Goal: Task Accomplishment & Management: Manage account settings

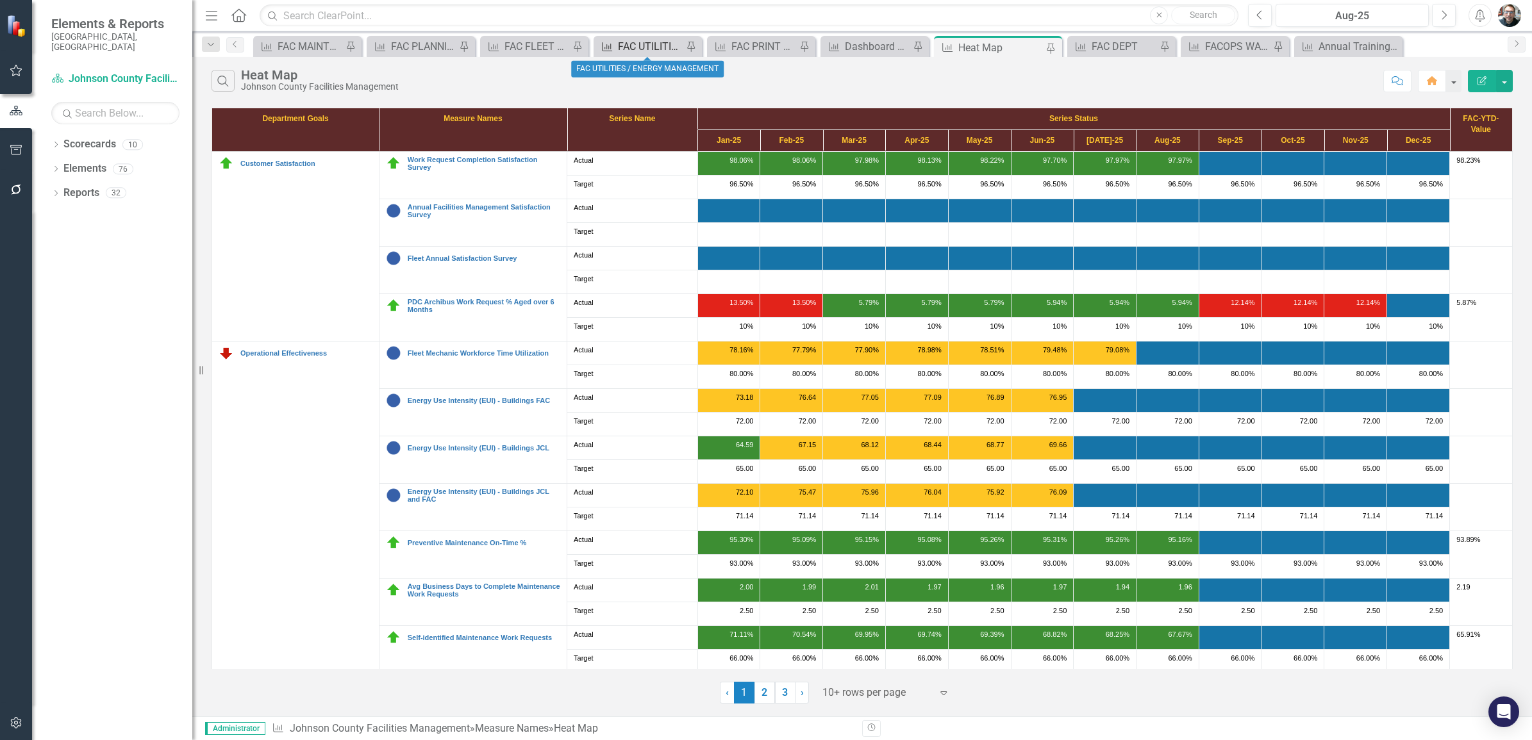
click at [655, 46] on div "FAC UTILITIES / ENERGY MANAGEMENT" at bounding box center [650, 46] width 65 height 16
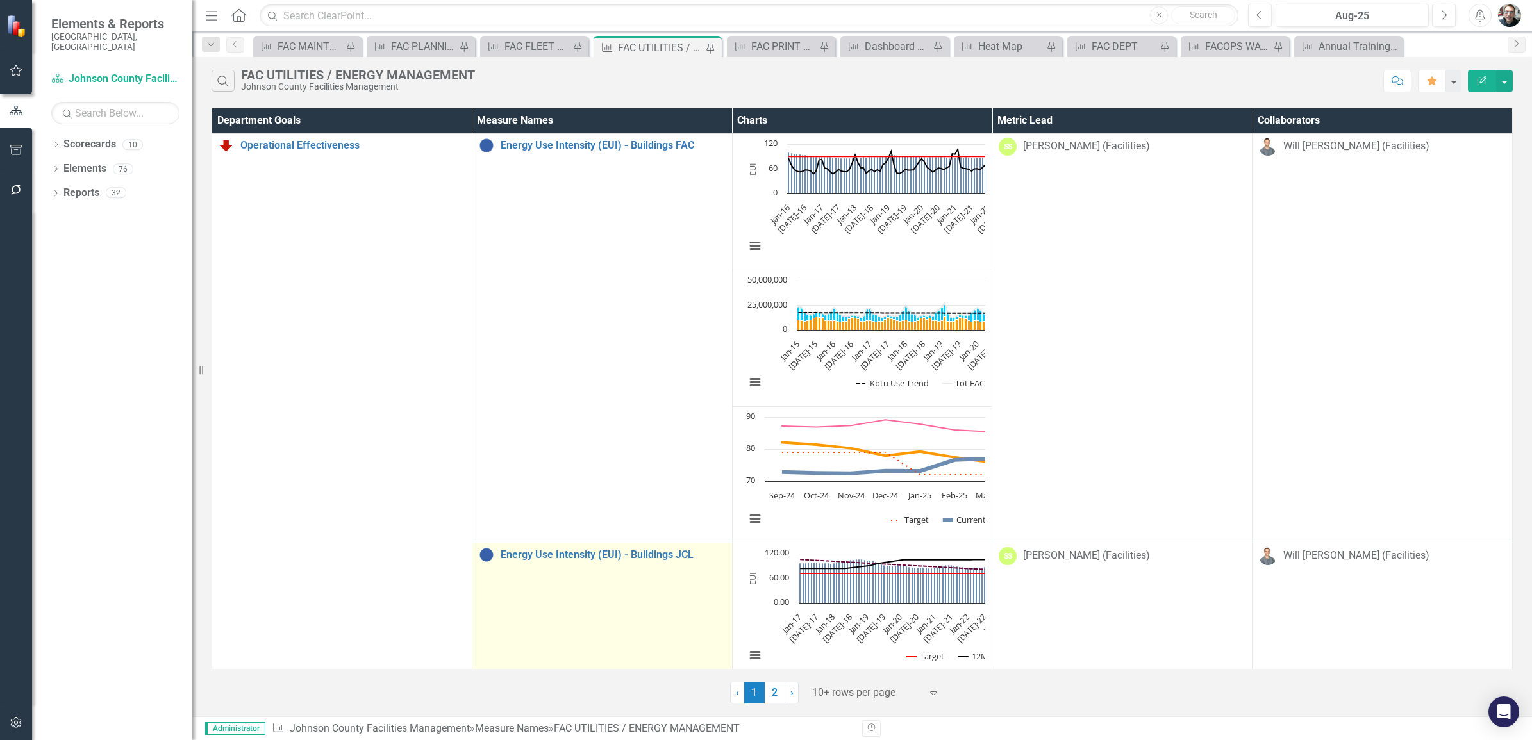
scroll to position [456, 0]
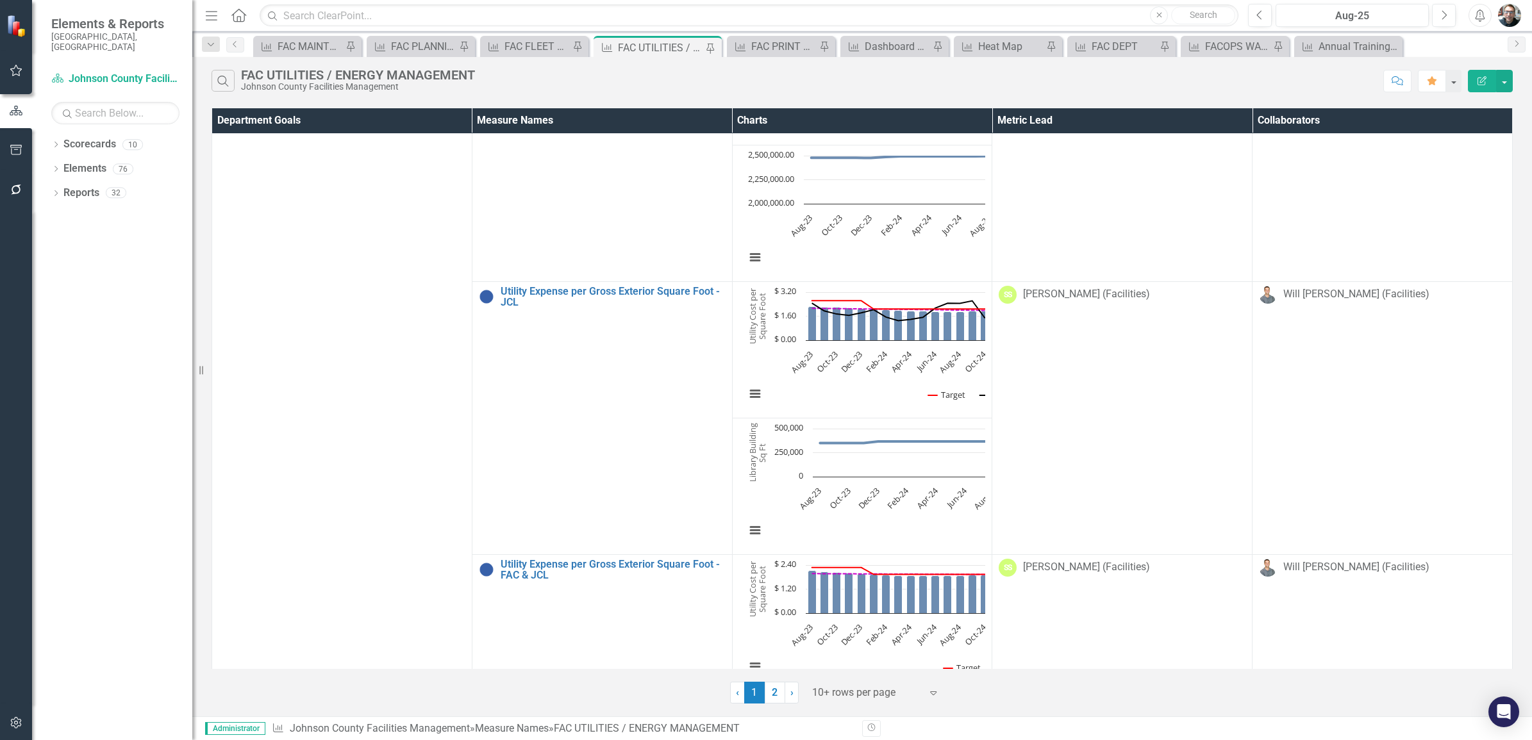
scroll to position [1355, 0]
click at [1257, 21] on button "Previous" at bounding box center [1260, 15] width 24 height 23
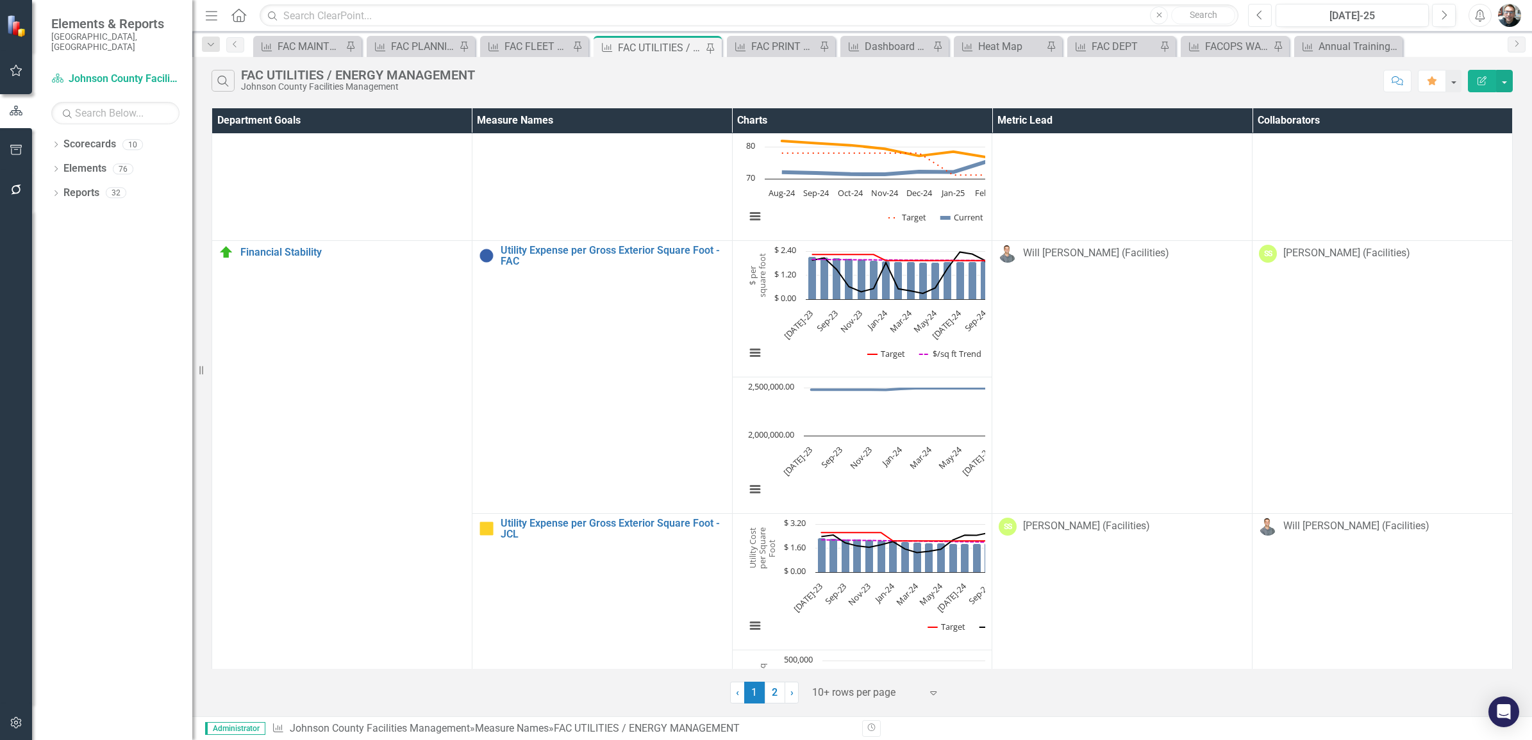
scroll to position [1202, 0]
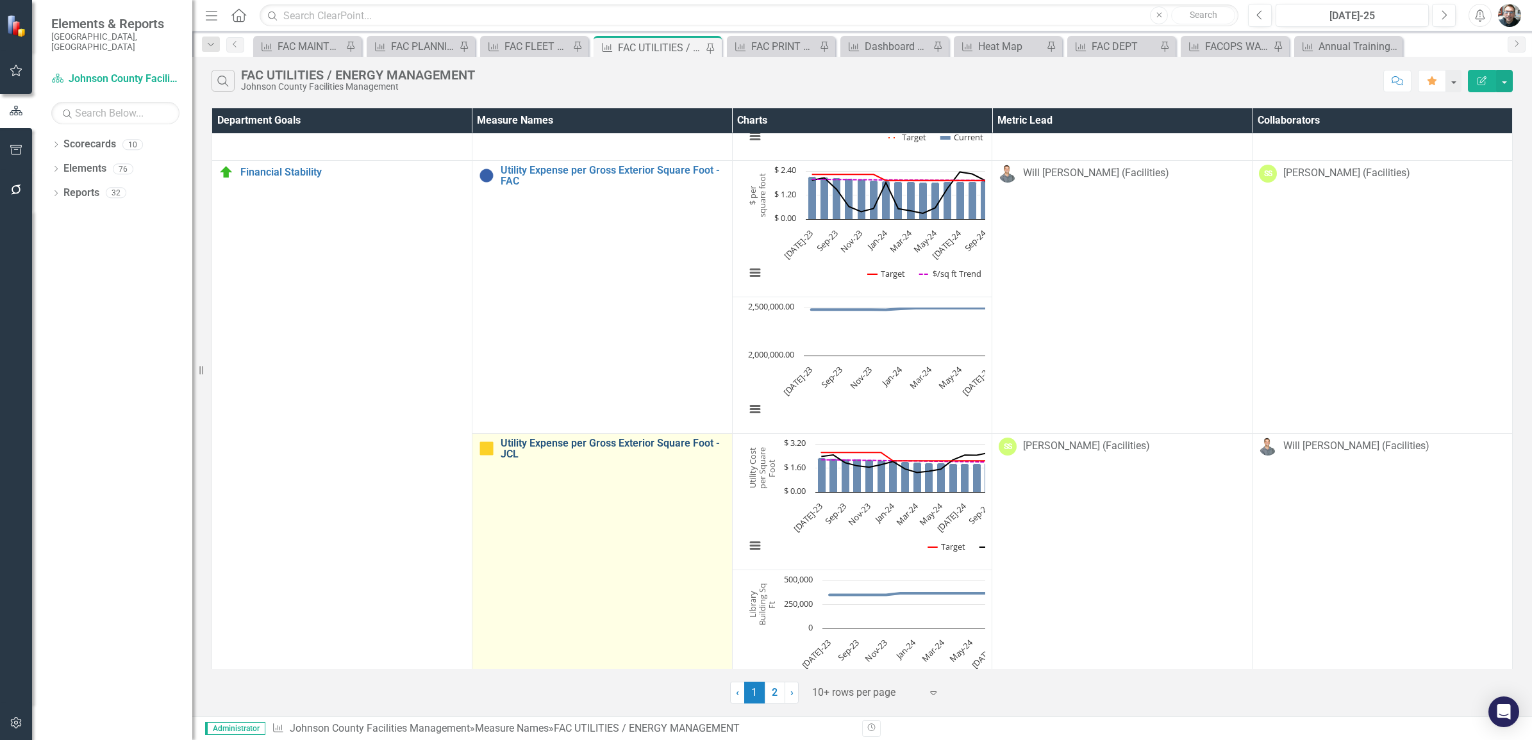
click at [571, 447] on link "Utility Expense per Gross Exterior Square Foot - JCL" at bounding box center [613, 449] width 225 height 22
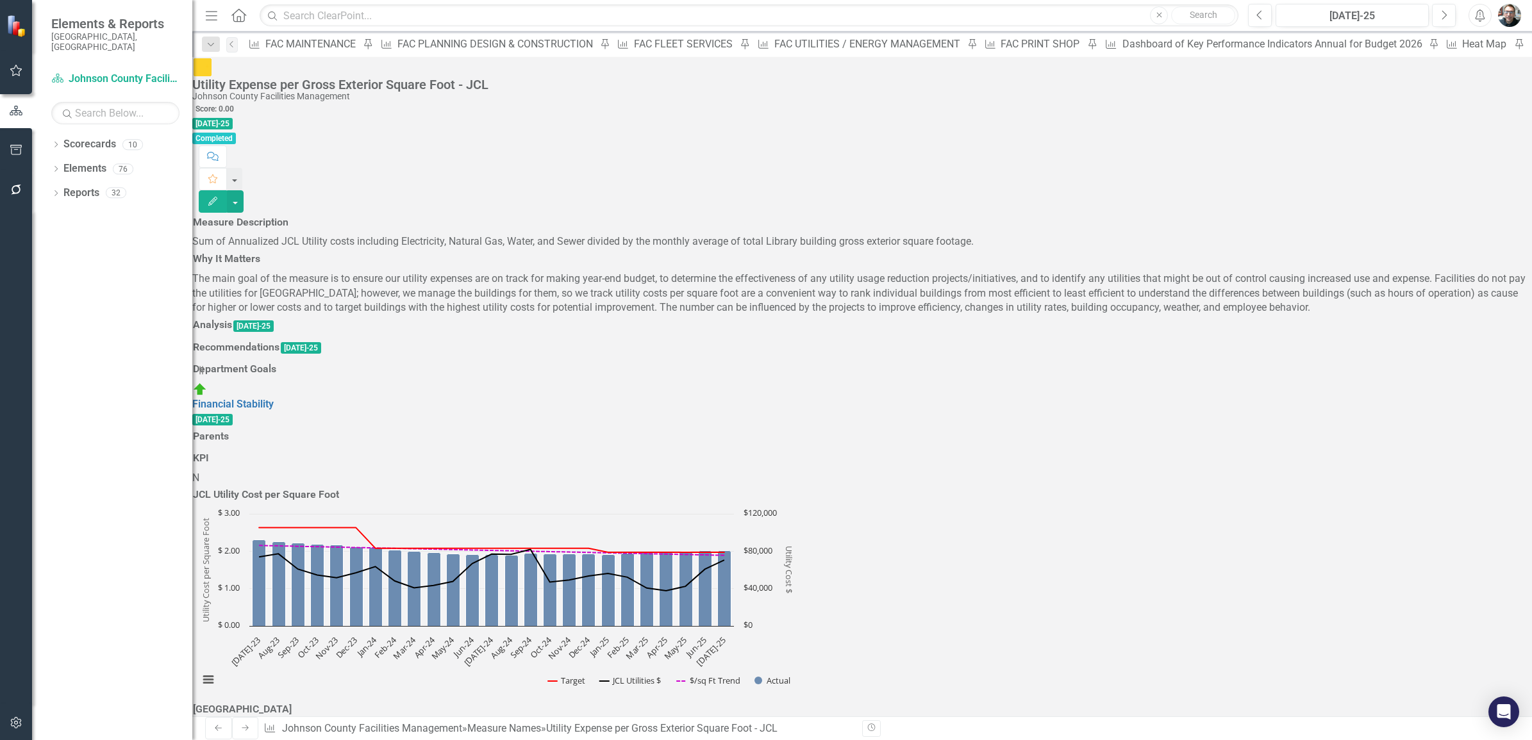
click at [232, 331] on h3 "Analysis" at bounding box center [212, 325] width 39 height 12
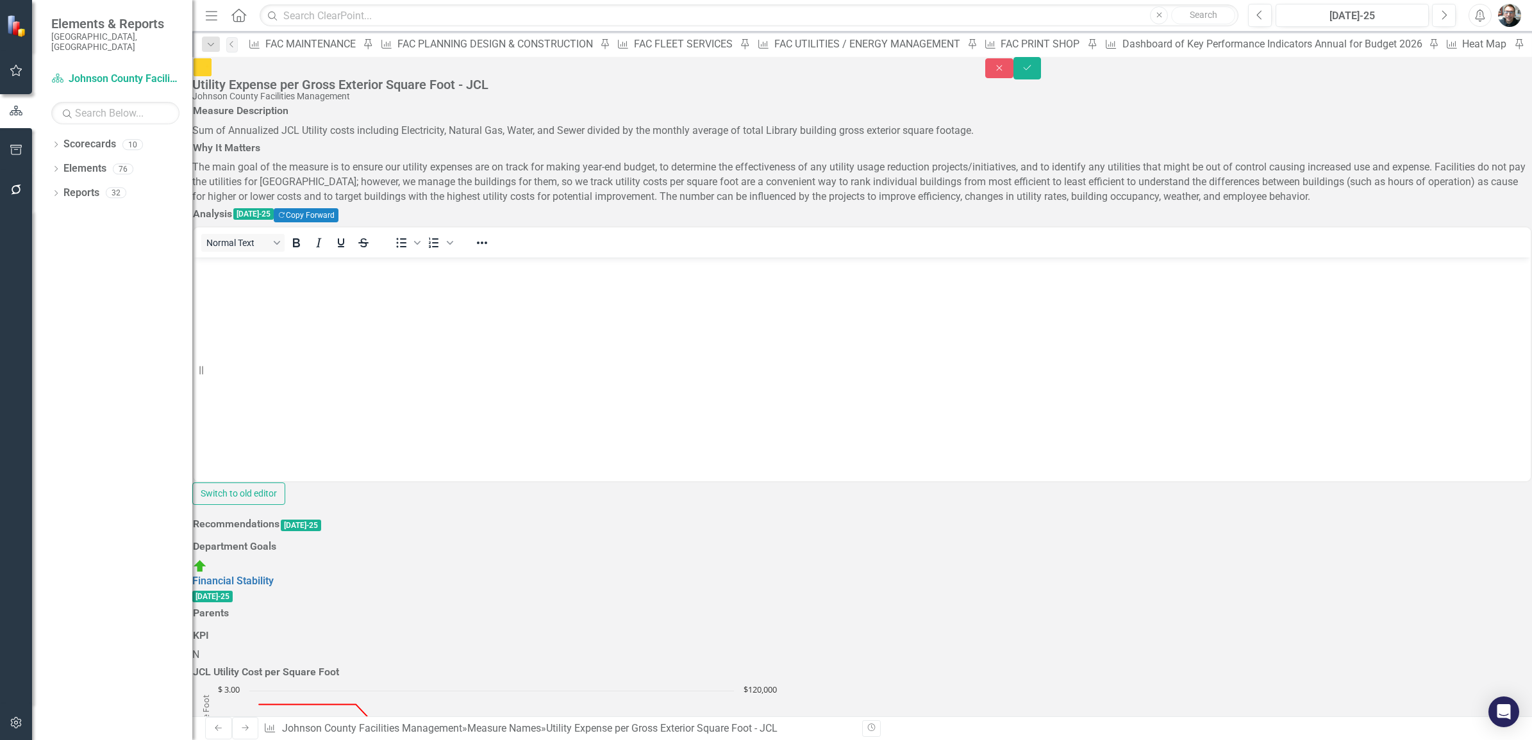
click at [246, 291] on body "Rich Text Area. Press ALT-0 for help." at bounding box center [862, 354] width 1337 height 192
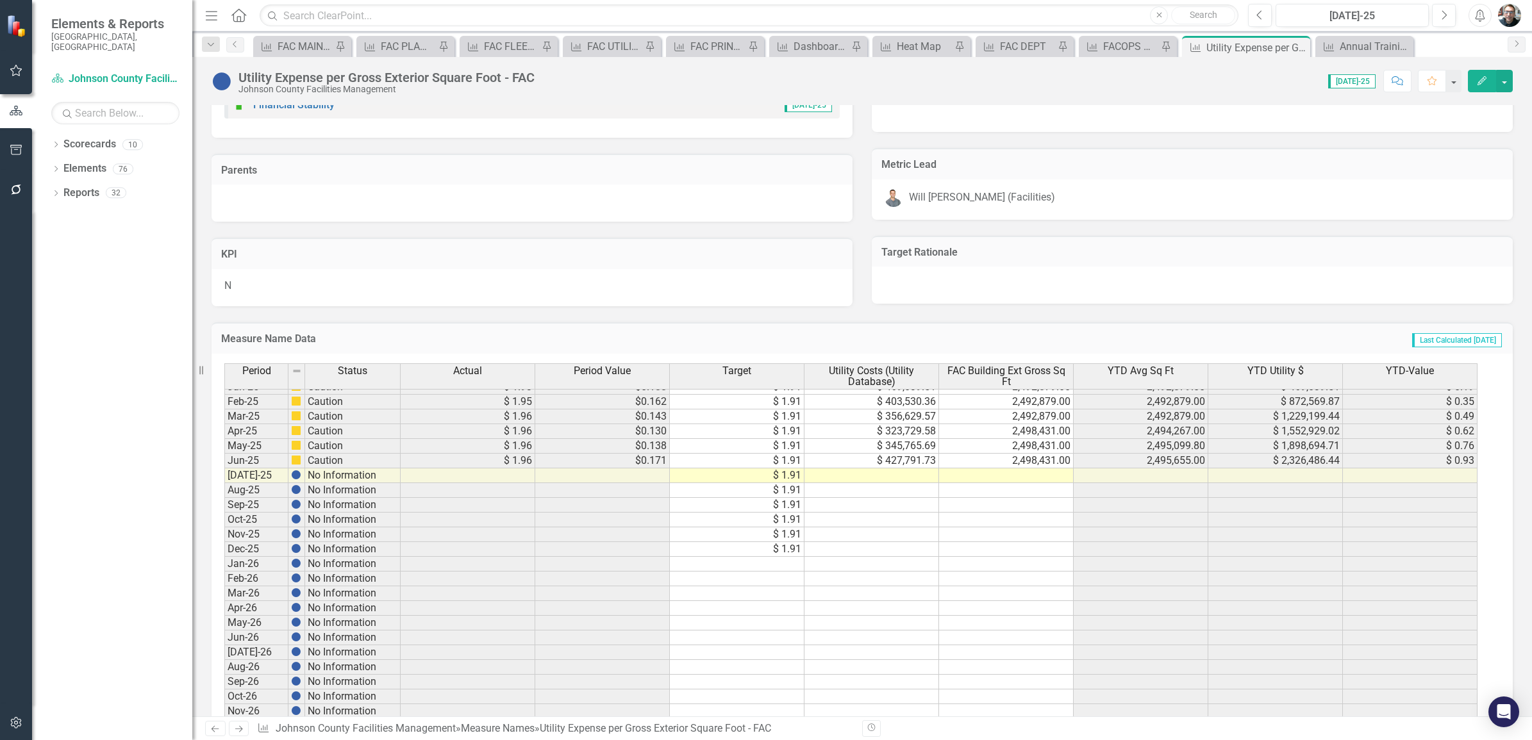
click at [891, 478] on tbody "May-23 On Target $ 2.21 $0.146 $ 2.23 $ 361,131.00 2,478,384.00 2,478,384.00 $ …" at bounding box center [850, 432] width 1253 height 694
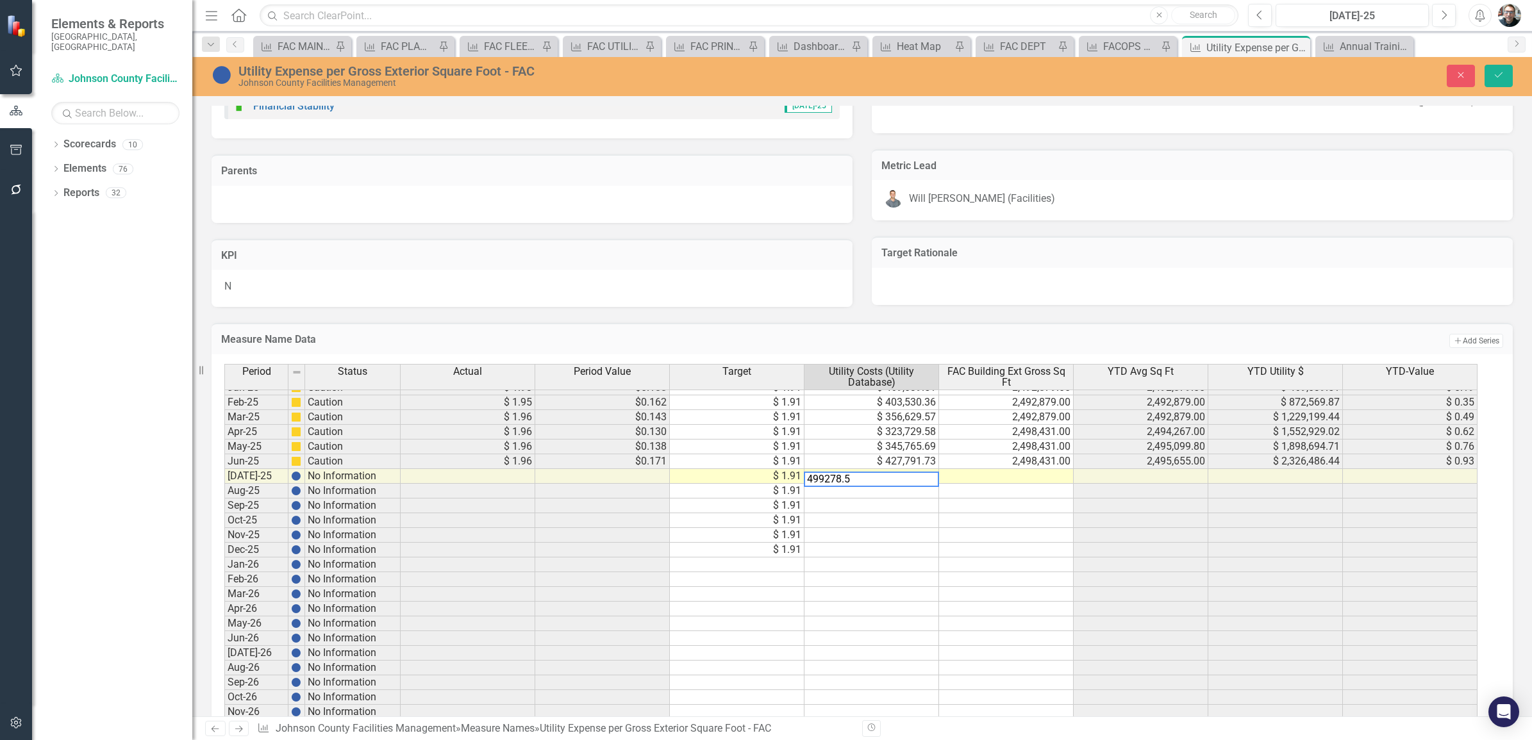
type textarea "499278.51"
click at [1020, 476] on td at bounding box center [1006, 476] width 135 height 15
type textarea "2498431"
click at [1502, 74] on icon "Save" at bounding box center [1499, 75] width 12 height 9
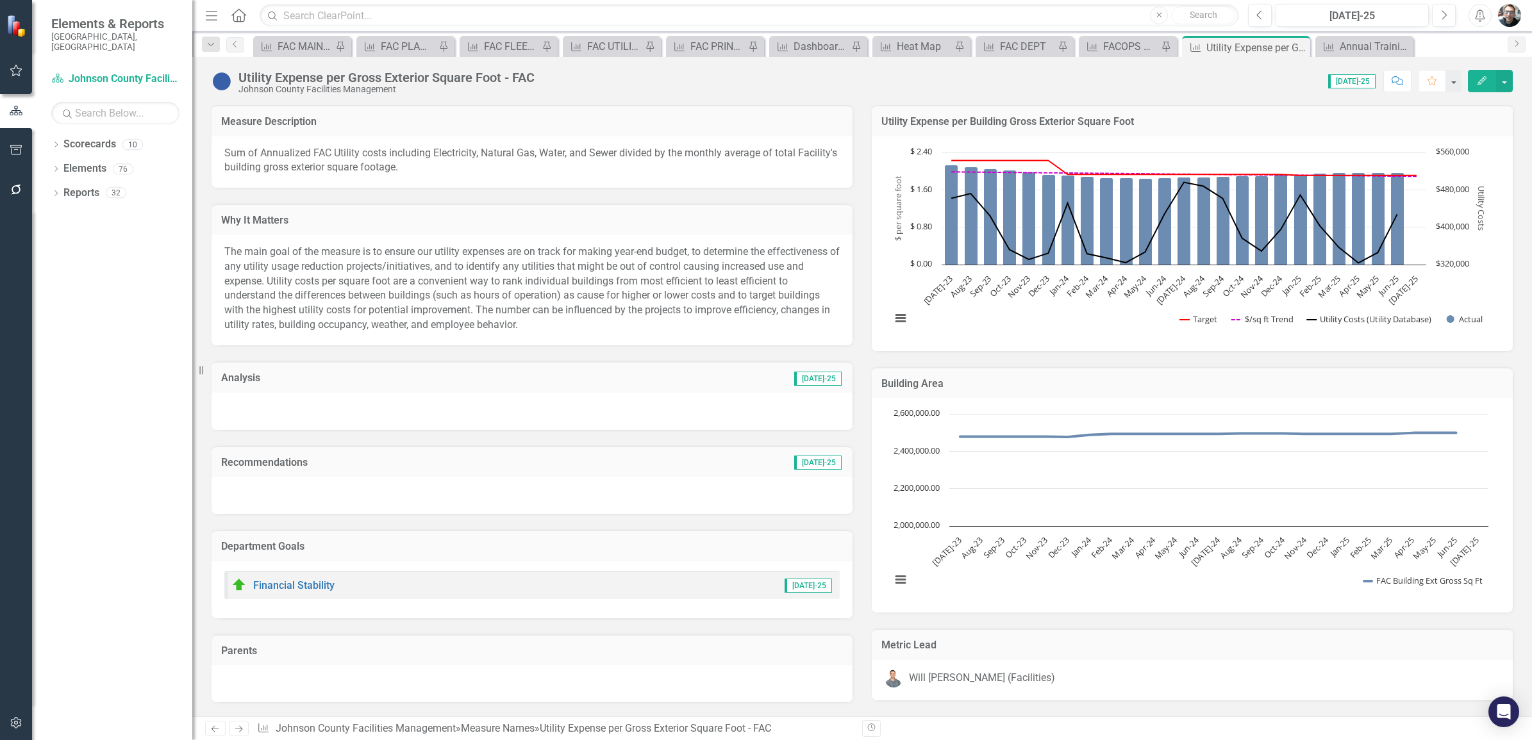
checkbox input "true"
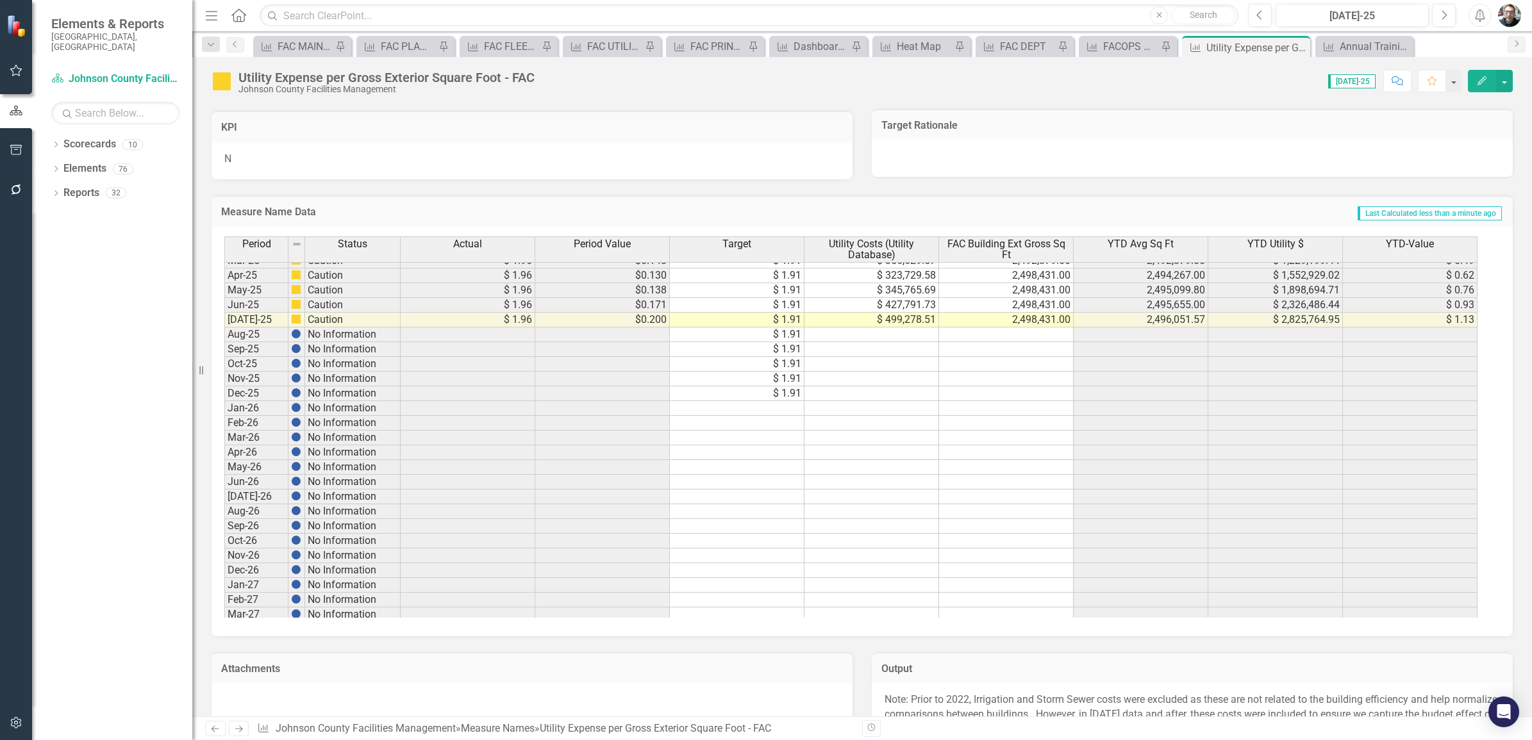
scroll to position [1582, 0]
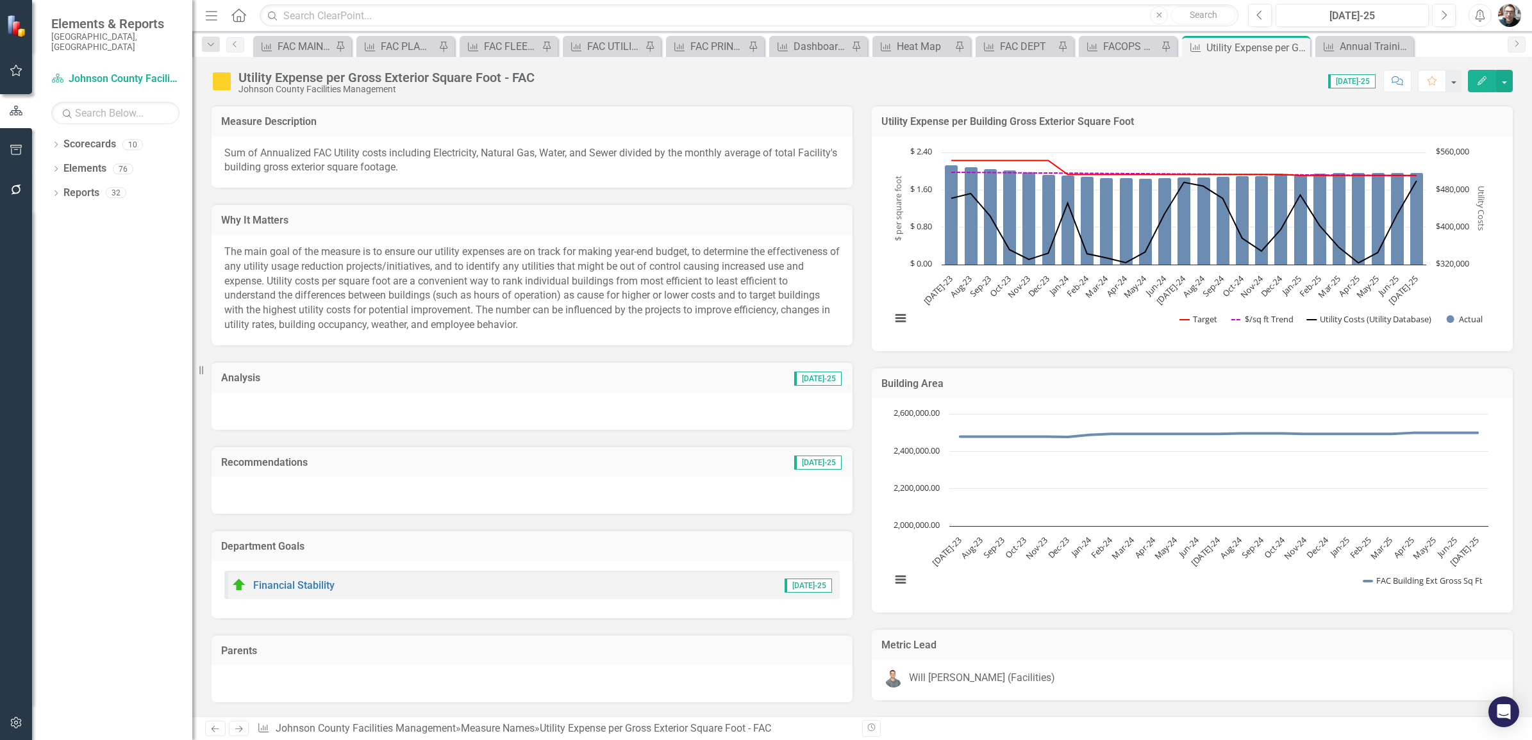
click at [240, 377] on h3 "Analysis" at bounding box center [359, 378] width 277 height 12
click at [241, 377] on h3 "Analysis" at bounding box center [359, 378] width 277 height 12
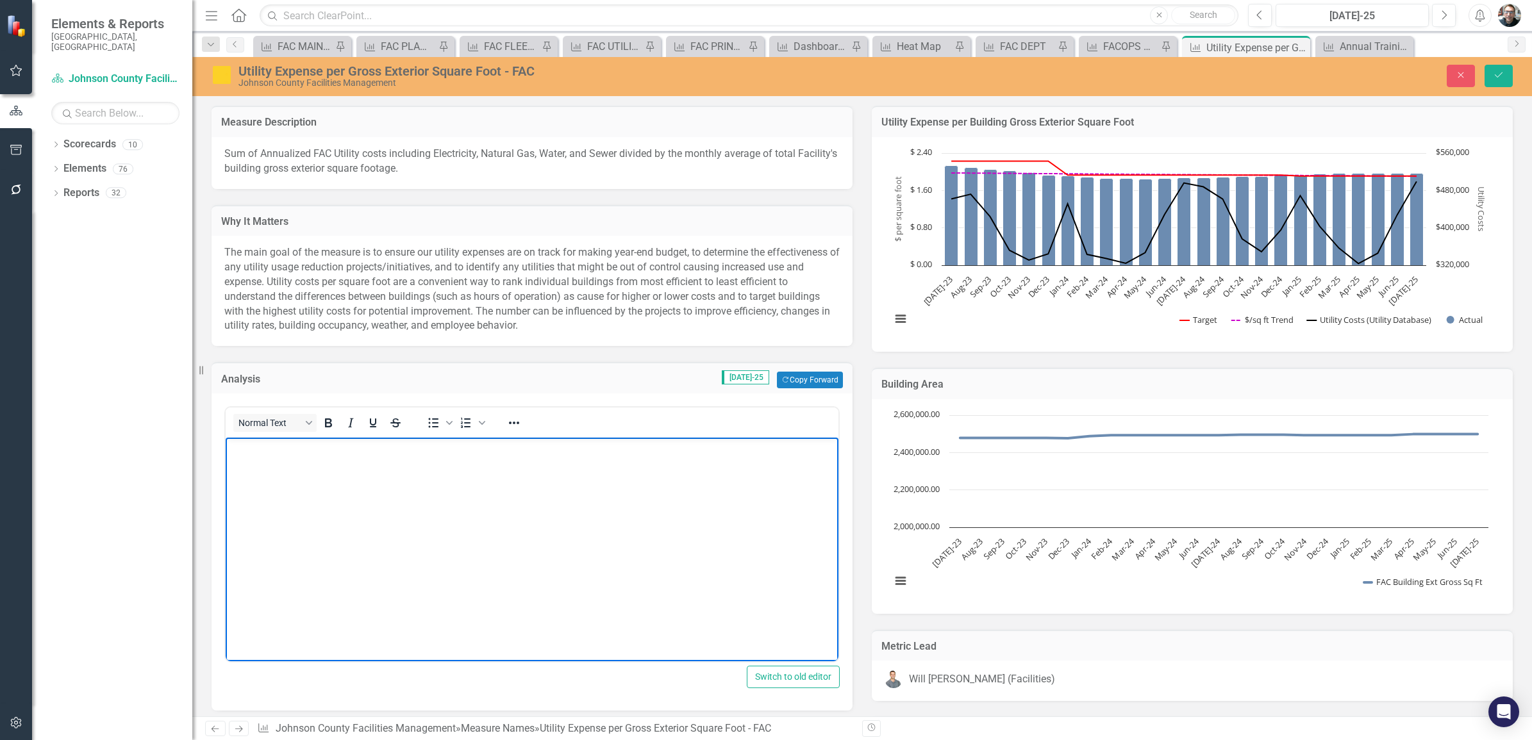
click at [274, 481] on body "Rich Text Area. Press ALT-0 for help." at bounding box center [532, 534] width 613 height 192
